Goal: Information Seeking & Learning: Learn about a topic

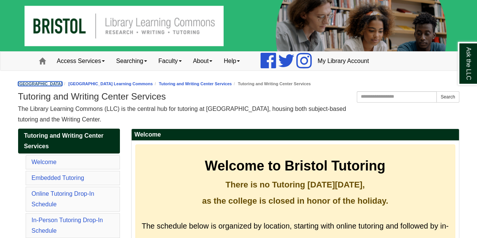
click at [63, 84] on link "[GEOGRAPHIC_DATA]" at bounding box center [40, 84] width 45 height 5
click at [153, 83] on link "[GEOGRAPHIC_DATA] Learning Commons" at bounding box center [110, 84] width 85 height 5
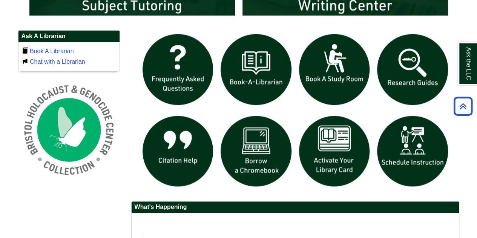
scroll to position [502, 0]
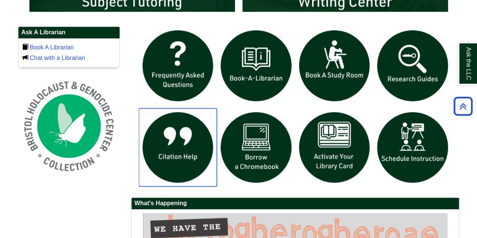
click at [160, 145] on img "slideshow" at bounding box center [178, 147] width 79 height 79
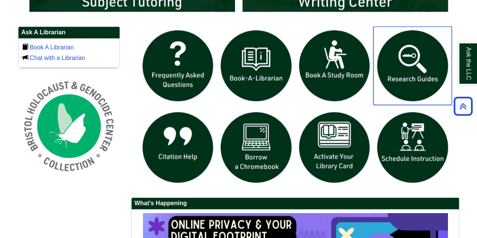
click at [424, 68] on img "slideshow" at bounding box center [413, 65] width 79 height 79
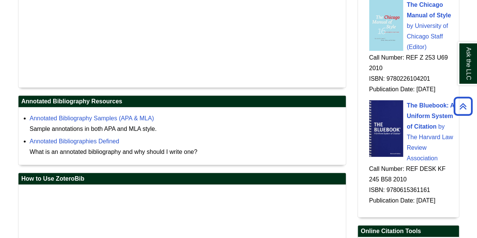
scroll to position [884, 0]
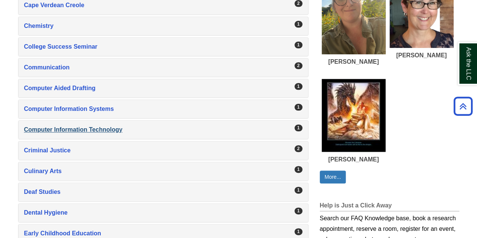
scroll to position [503, 0]
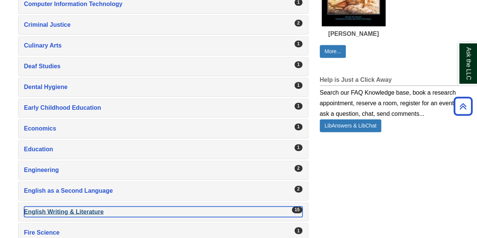
click at [65, 206] on div "English Writing & Literature , 15 guides" at bounding box center [163, 211] width 279 height 11
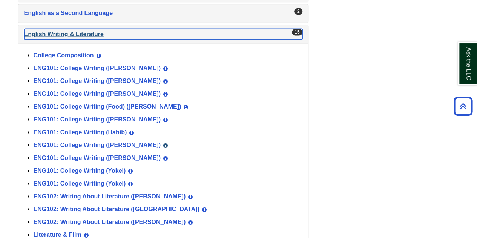
scroll to position [692, 0]
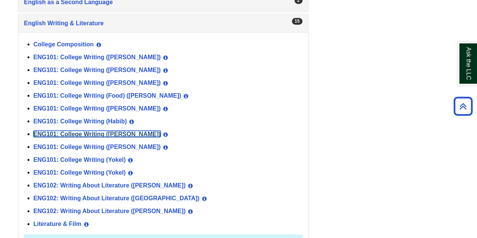
click at [99, 131] on link "ENG101: College Writing ([PERSON_NAME])" at bounding box center [98, 134] width 128 height 6
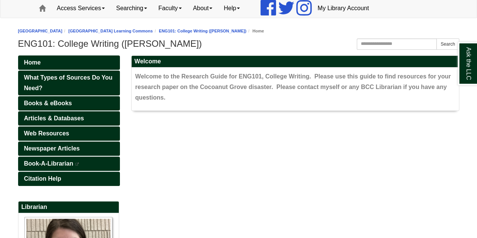
scroll to position [126, 0]
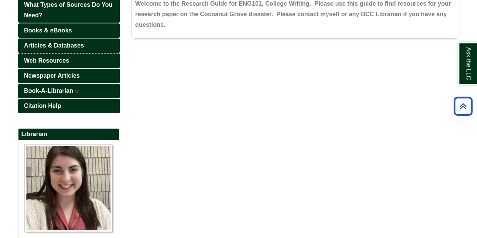
click at [48, 58] on span "Web Resources" at bounding box center [46, 60] width 45 height 6
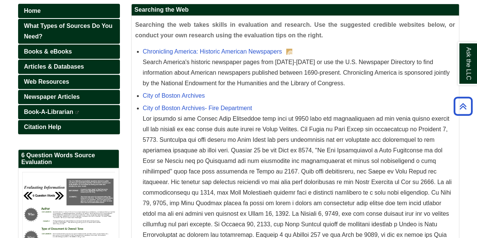
scroll to position [103, 0]
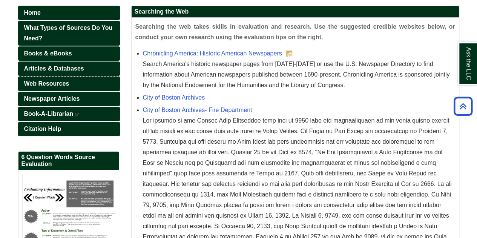
click at [54, 82] on span "Web Resources" at bounding box center [46, 83] width 45 height 6
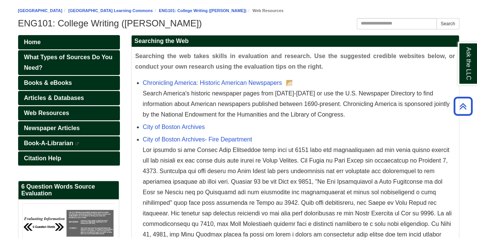
scroll to position [63, 0]
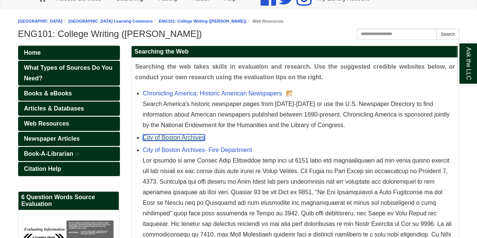
click at [192, 139] on link "City of Boston Archives" at bounding box center [174, 137] width 62 height 6
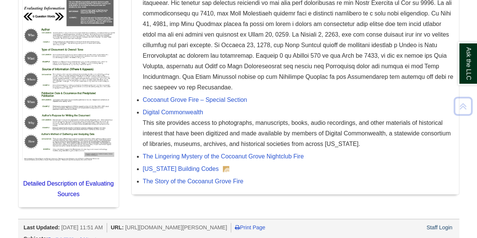
scroll to position [291, 0]
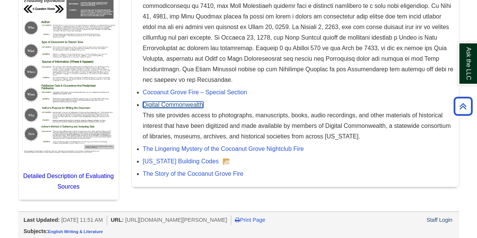
click at [199, 104] on link "Digital Commonwealth" at bounding box center [173, 105] width 60 height 6
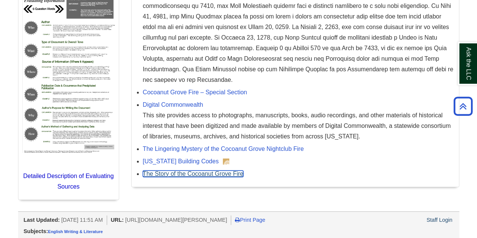
click at [223, 171] on link "The Story of the Cocoanut Grove Fire" at bounding box center [193, 174] width 101 height 6
